Goal: Transaction & Acquisition: Purchase product/service

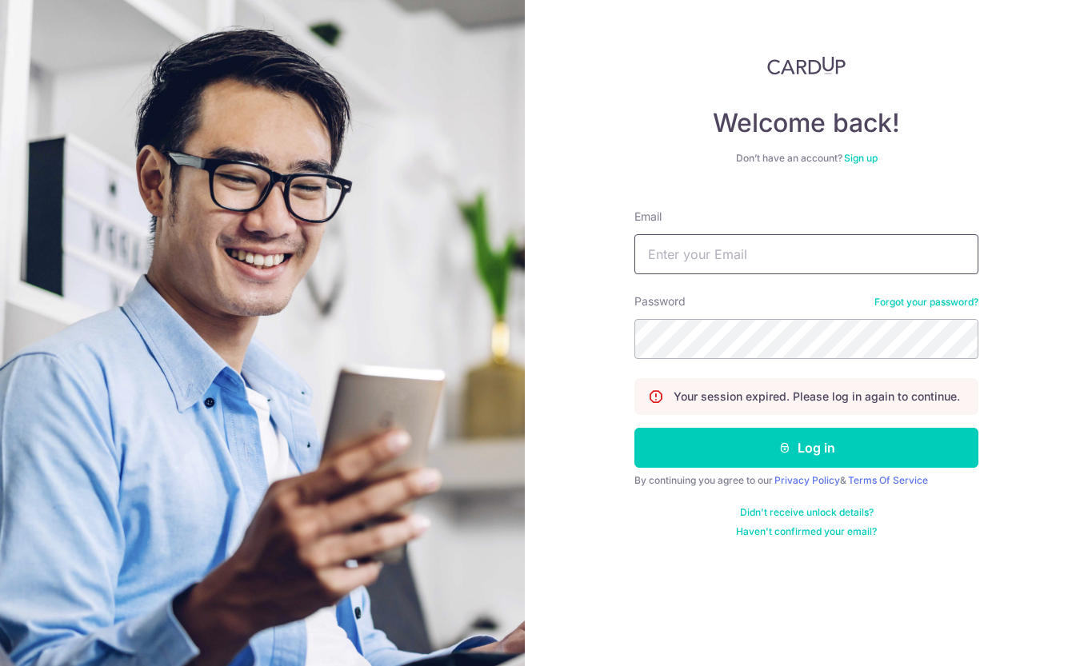
click at [687, 250] on input "Email" at bounding box center [806, 254] width 344 height 40
click at [787, 251] on input "ylstom@gmail.com" at bounding box center [806, 254] width 344 height 40
click at [780, 257] on input "ylstom@gmail.com" at bounding box center [806, 254] width 344 height 40
drag, startPoint x: 797, startPoint y: 255, endPoint x: 430, endPoint y: 218, distance: 369.0
click at [430, 218] on section "Welcome back! Don’t have an account? Sign up Email ylstom@gmail.com Password Fo…" at bounding box center [544, 333] width 1088 height 666
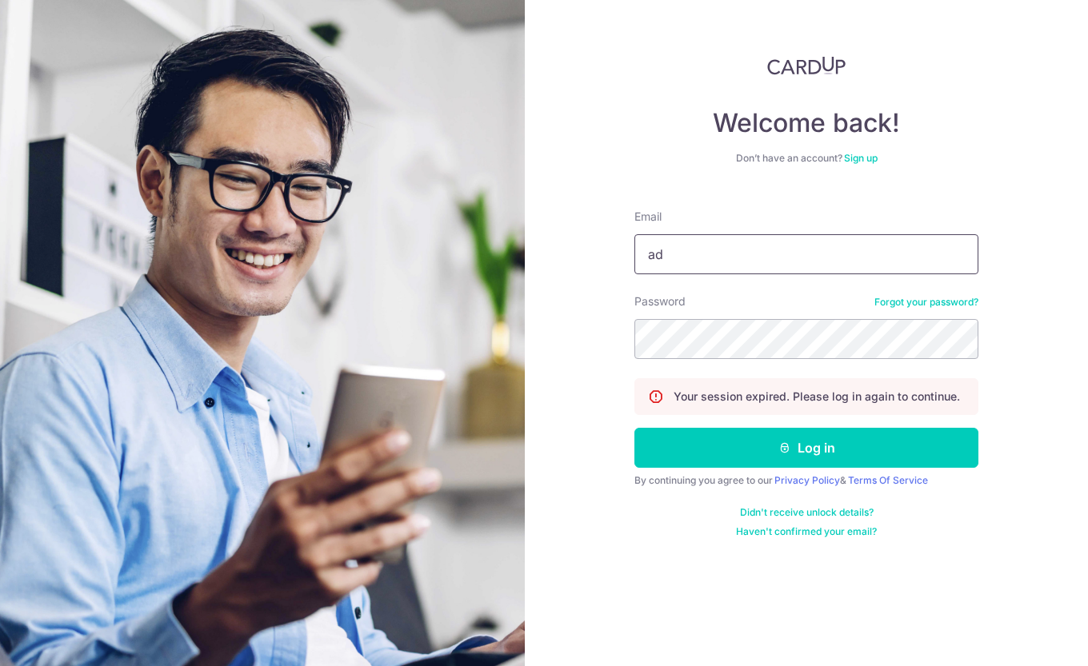
type input "admin@visiontek.com.sg"
click at [781, 446] on icon "submit" at bounding box center [784, 447] width 13 height 13
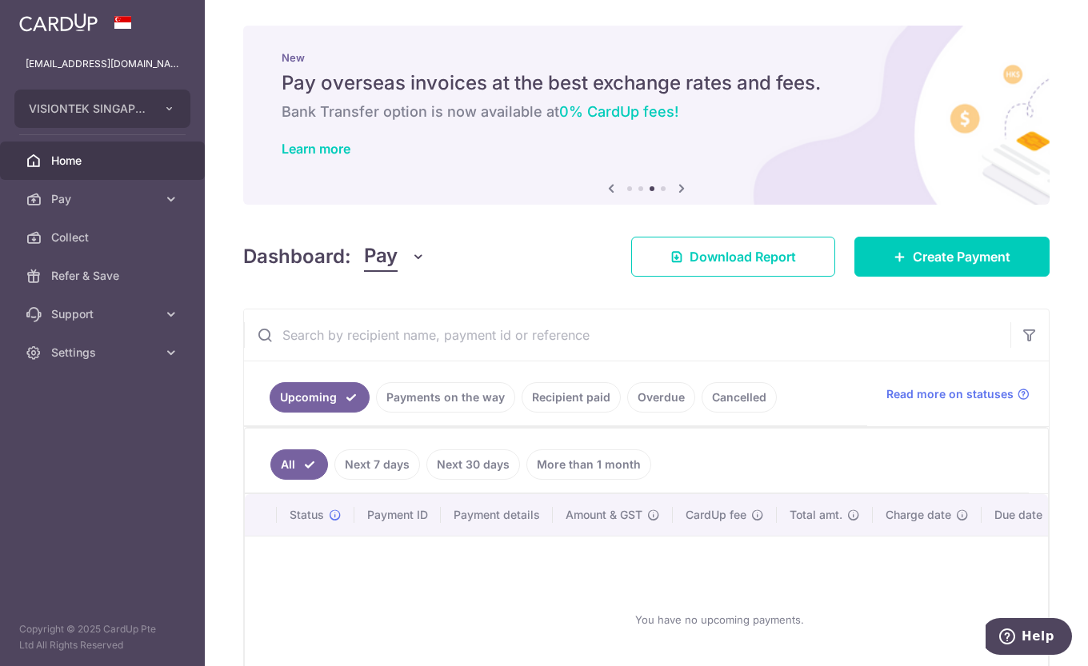
click at [130, 196] on span "Pay" at bounding box center [104, 199] width 106 height 16
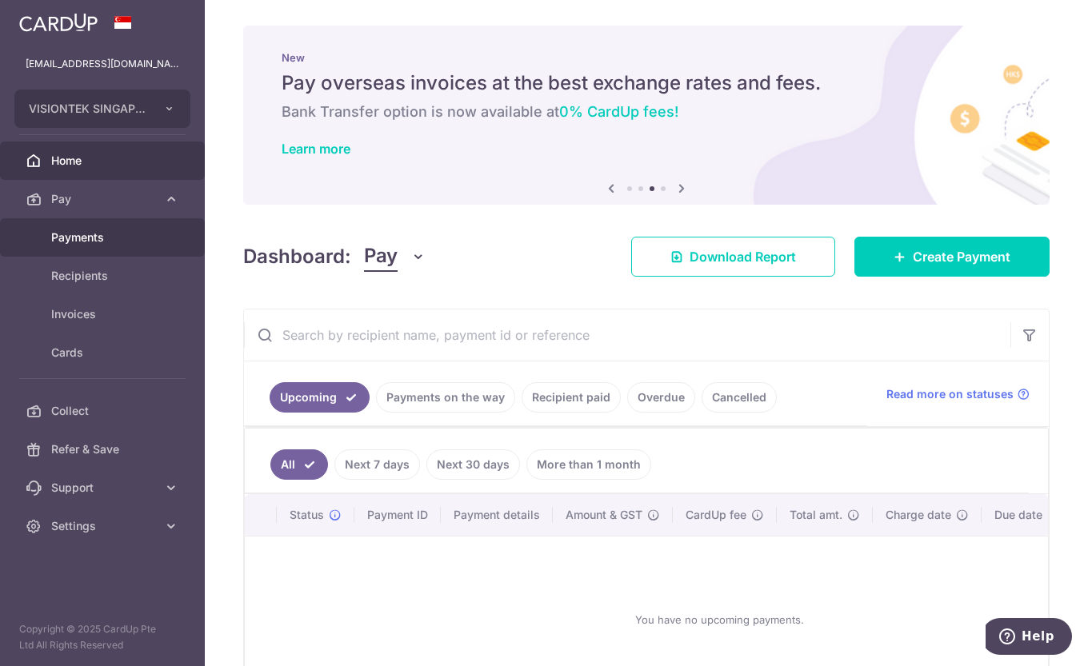
click at [96, 238] on span "Payments" at bounding box center [104, 238] width 106 height 16
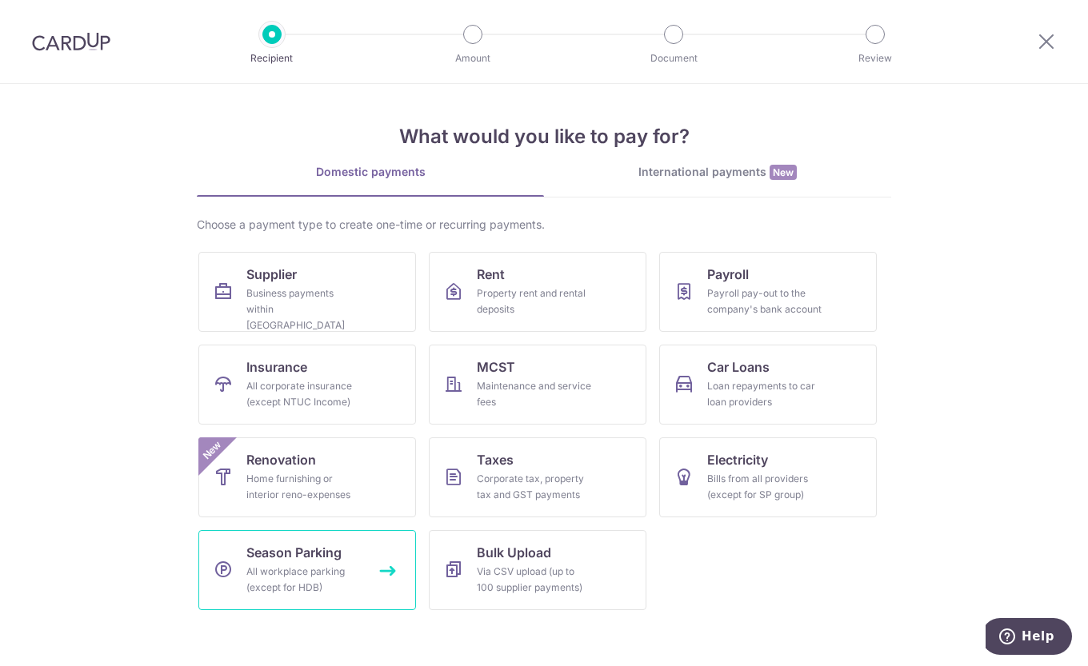
click at [350, 577] on div "All workplace parking (except for HDB)" at bounding box center [303, 580] width 115 height 32
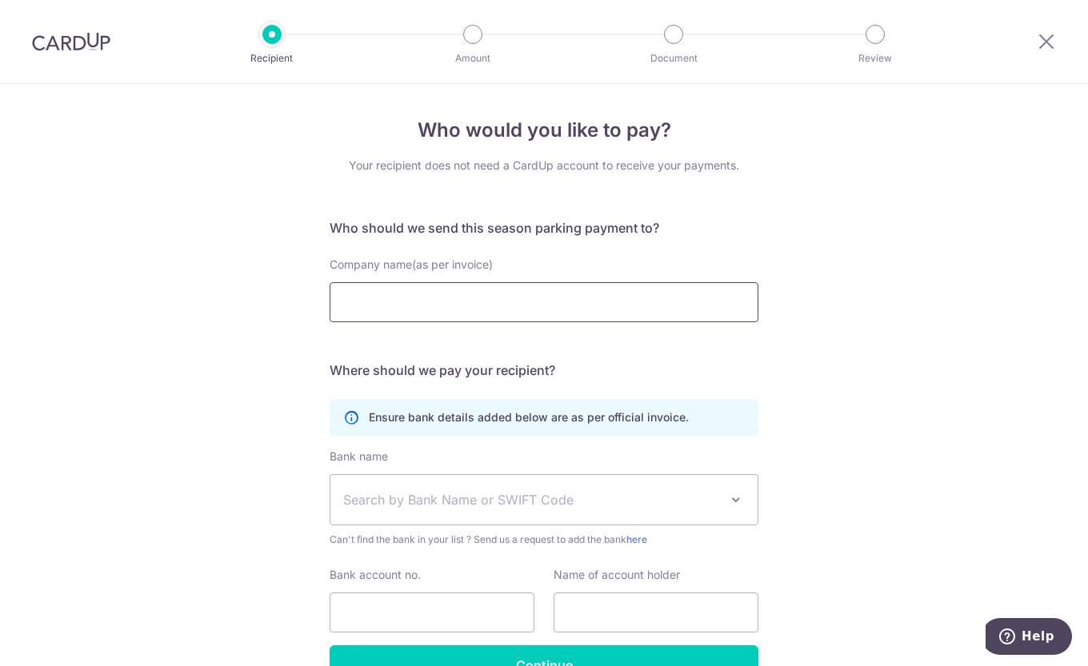
click at [438, 289] on input "Company name(as per invoice)" at bounding box center [543, 302] width 429 height 40
click at [1036, 369] on div "Who would you like to pay? Your recipient does not need a CardUp account to rec…" at bounding box center [544, 422] width 1088 height 677
drag, startPoint x: 511, startPoint y: 310, endPoint x: 522, endPoint y: 313, distance: 11.6
click at [511, 310] on input "Company name(as per invoice)" at bounding box center [543, 302] width 429 height 40
type input "G. Tech Pte Ltd"
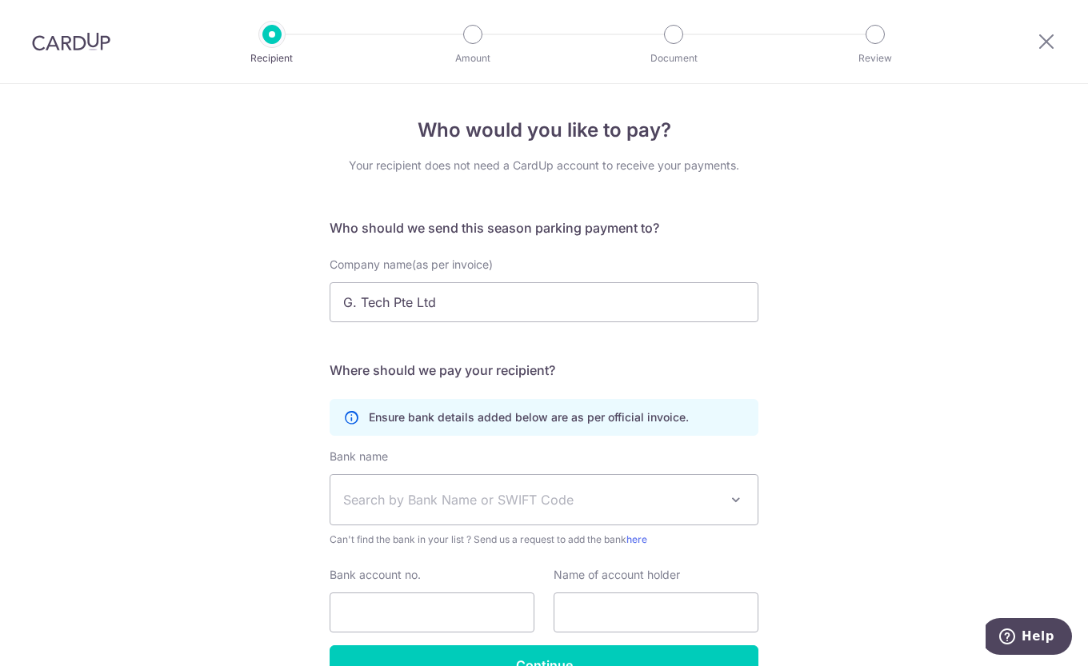
click at [555, 365] on h5 "Where should we pay your recipient?" at bounding box center [543, 370] width 429 height 19
click at [510, 502] on span "Search by Bank Name or SWIFT Code" at bounding box center [531, 499] width 376 height 19
click at [817, 485] on div "Who would you like to pay? Your recipient does not need a CardUp account to rec…" at bounding box center [544, 422] width 1088 height 677
drag, startPoint x: 1039, startPoint y: 41, endPoint x: 609, endPoint y: 87, distance: 431.9
click at [1039, 41] on icon at bounding box center [1045, 41] width 19 height 20
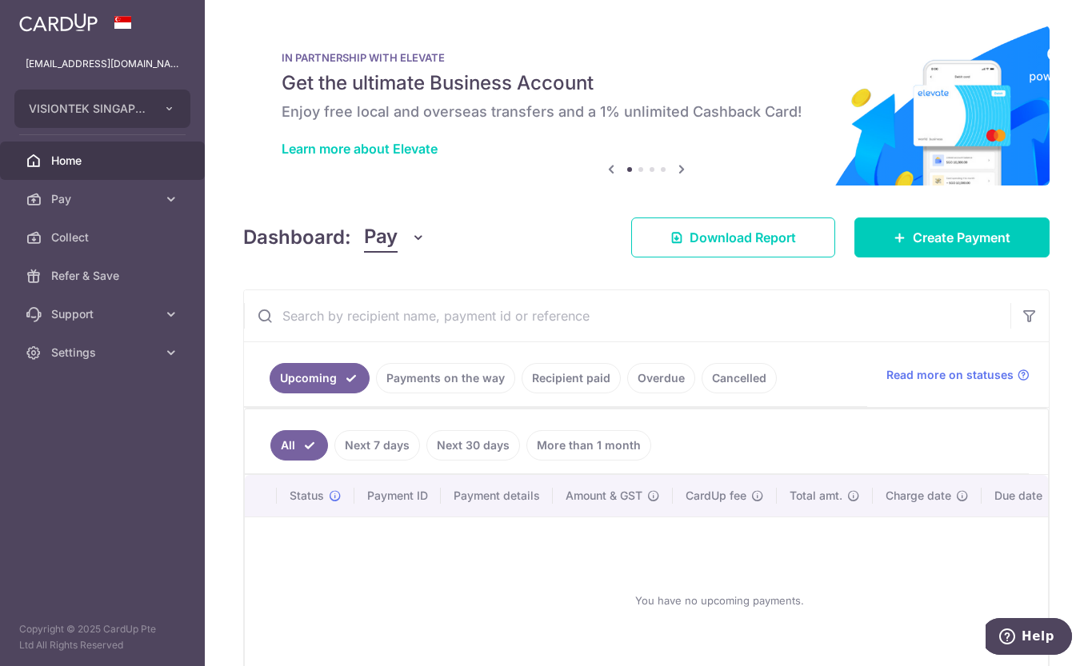
click at [155, 192] on span "Pay" at bounding box center [104, 199] width 106 height 16
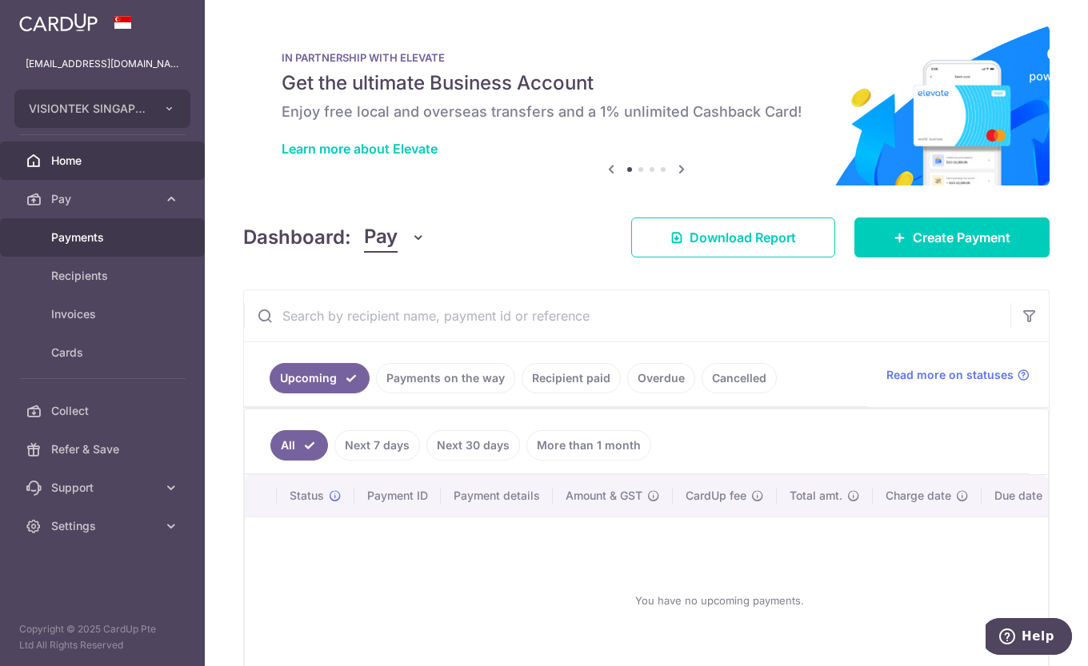
click at [119, 226] on link "Payments" at bounding box center [102, 237] width 205 height 38
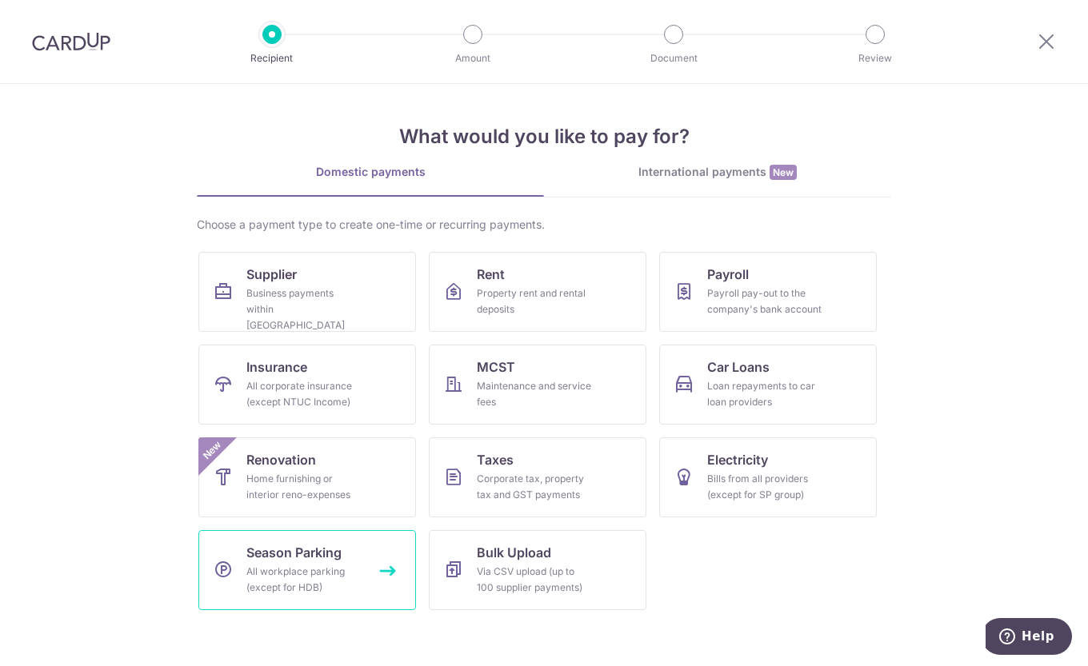
click at [356, 569] on div "All workplace parking (except for HDB)" at bounding box center [303, 580] width 115 height 32
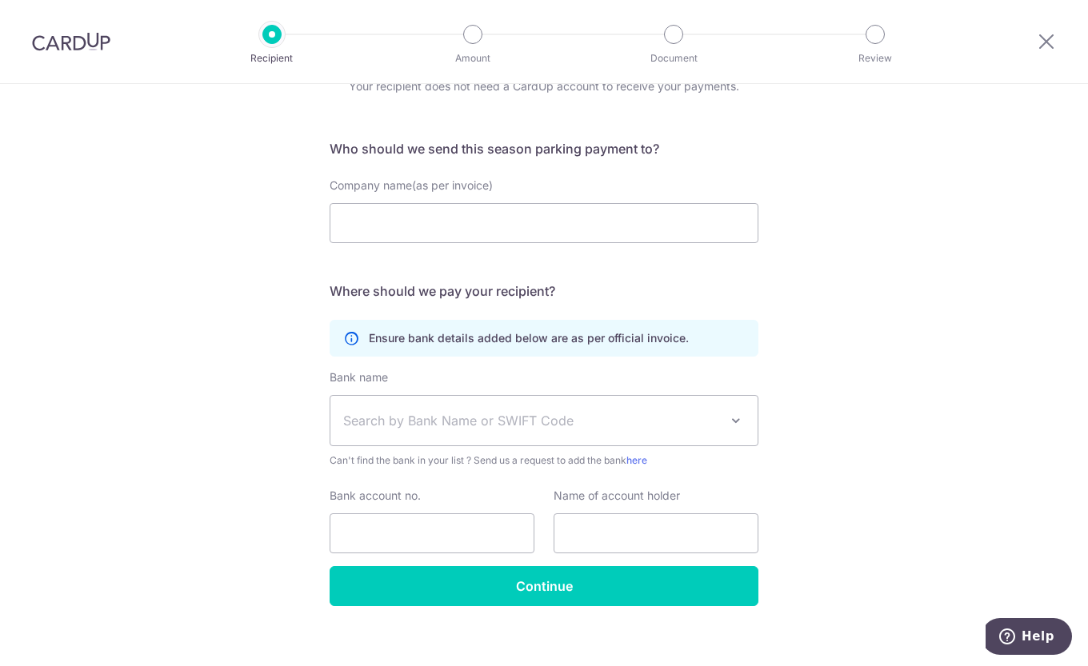
scroll to position [94, 0]
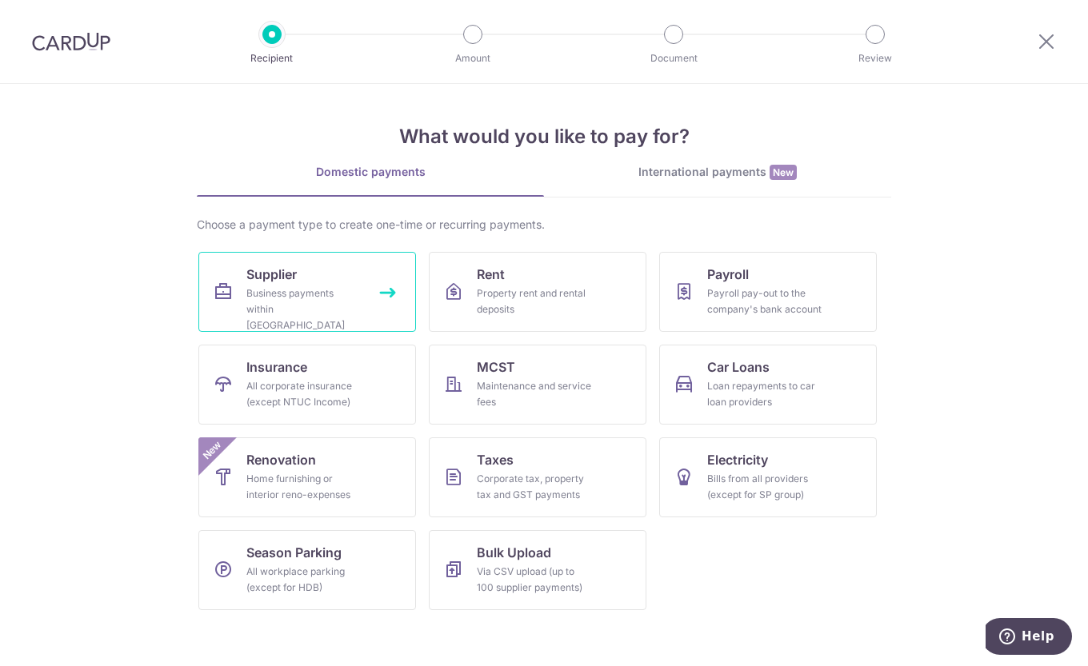
click at [330, 301] on div "Business payments within [GEOGRAPHIC_DATA]" at bounding box center [303, 309] width 115 height 48
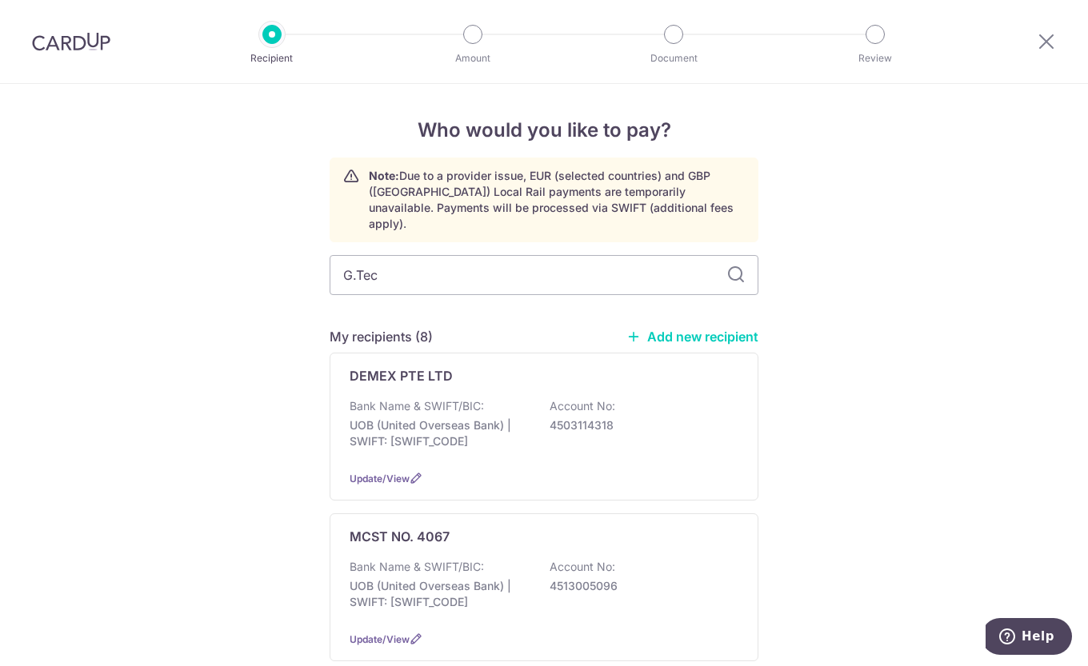
type input "G.Tech"
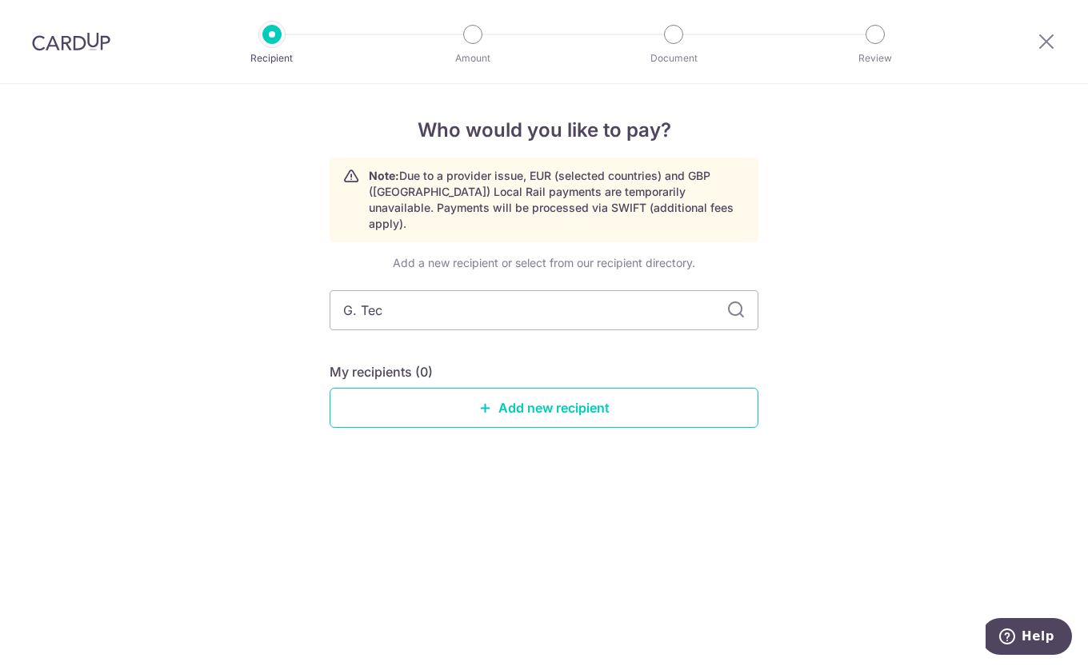
type input "G. Tech"
click at [740, 301] on icon at bounding box center [735, 310] width 19 height 19
click at [732, 301] on icon at bounding box center [735, 310] width 19 height 19
drag, startPoint x: 647, startPoint y: 289, endPoint x: 154, endPoint y: 228, distance: 496.3
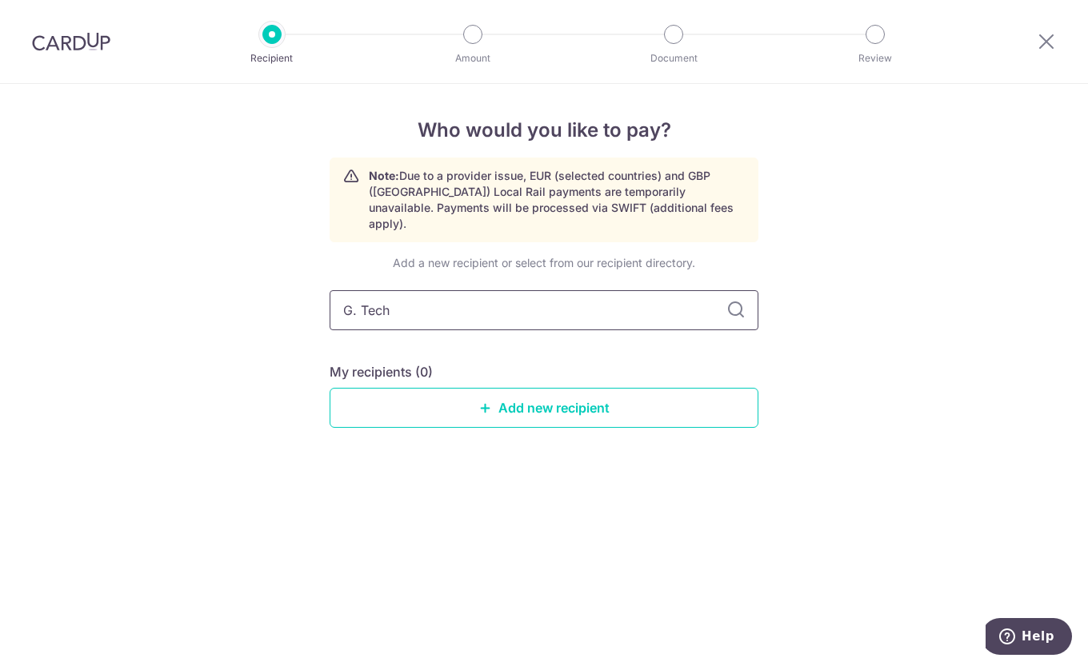
click at [82, 217] on div "Who would you like to pay? Note: Due to a provider issue, EUR (selected countri…" at bounding box center [544, 375] width 1088 height 582
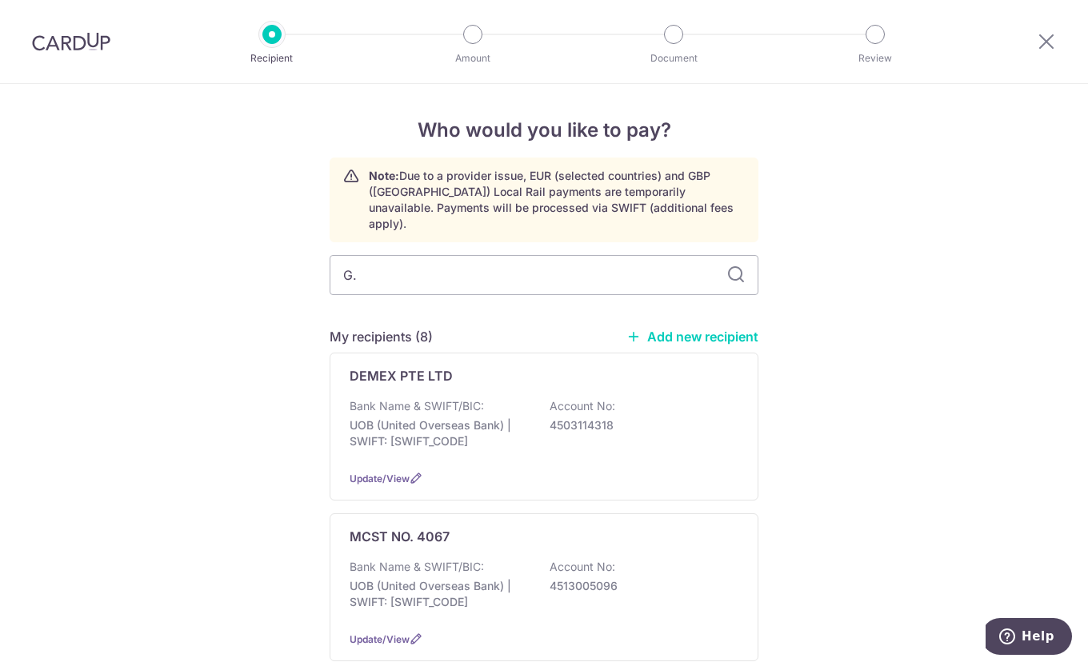
type input "G."
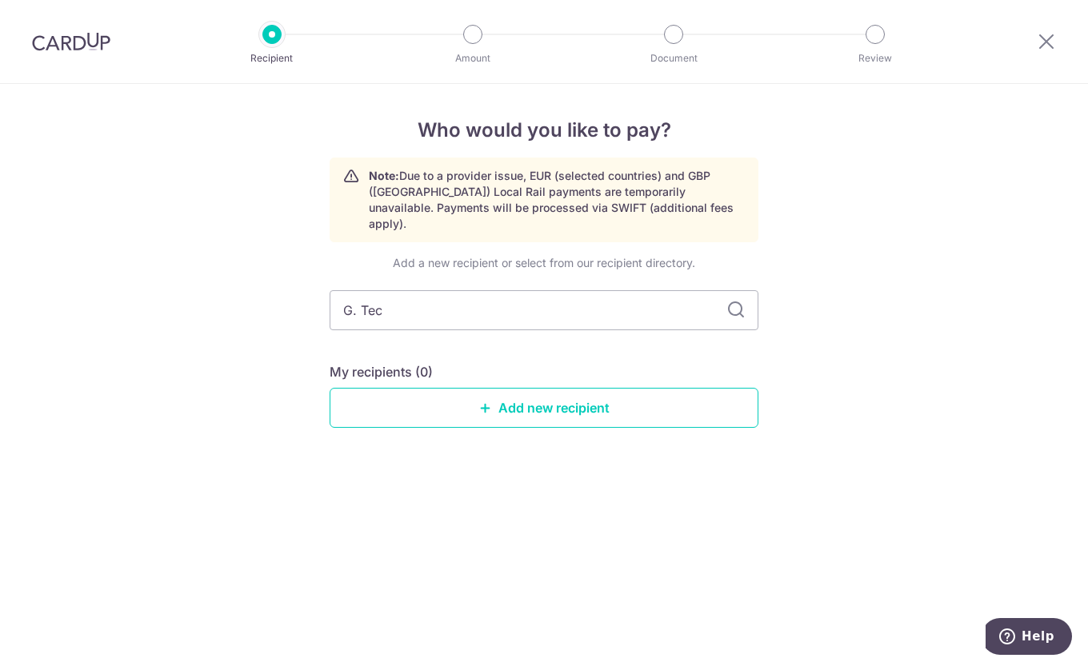
type input "G. Tech"
type input "G"
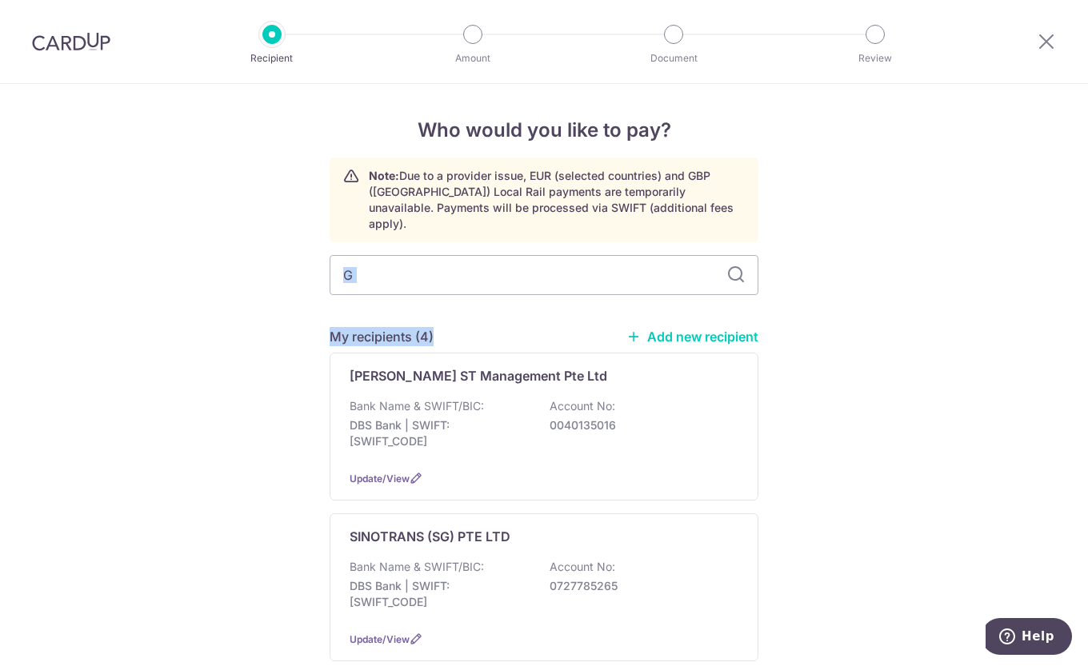
drag, startPoint x: 445, startPoint y: 283, endPoint x: 302, endPoint y: 263, distance: 144.5
drag, startPoint x: 302, startPoint y: 263, endPoint x: 388, endPoint y: 264, distance: 85.6
click at [388, 264] on input "G" at bounding box center [543, 275] width 429 height 40
click at [387, 258] on input "G" at bounding box center [543, 275] width 429 height 40
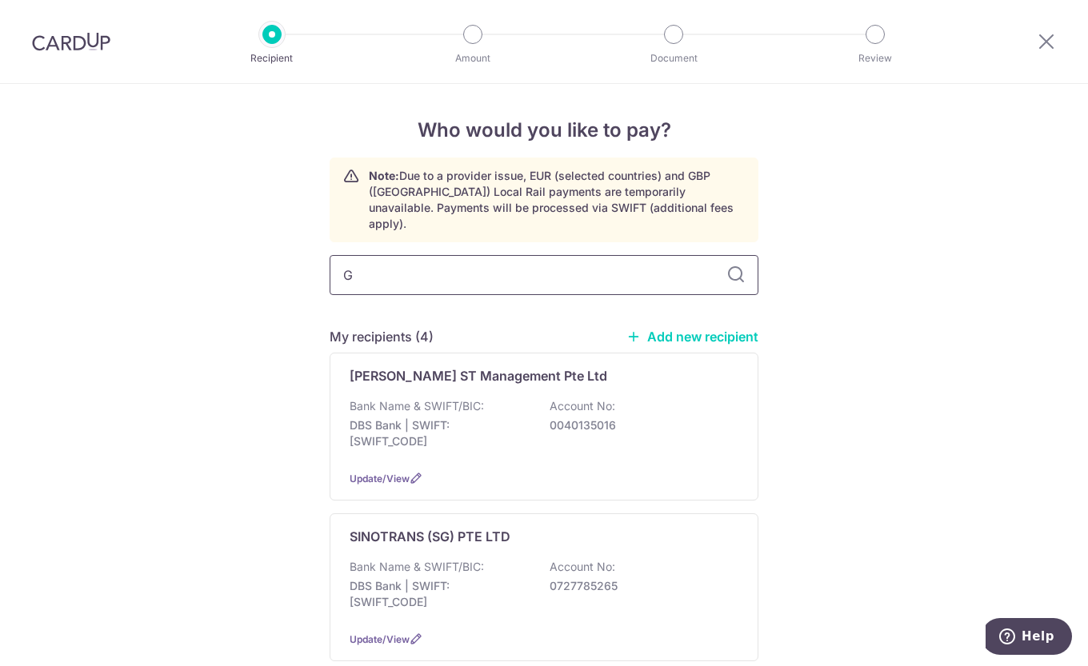
drag, startPoint x: 362, startPoint y: 252, endPoint x: 249, endPoint y: 255, distance: 112.8
